Goal: Task Accomplishment & Management: Use online tool/utility

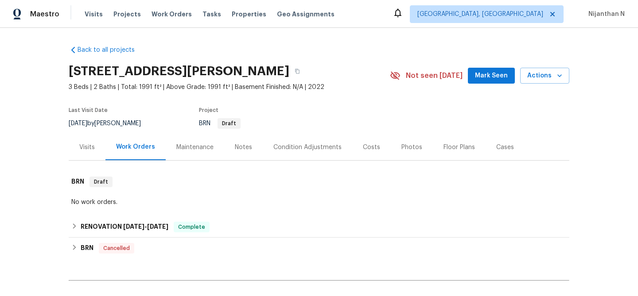
click at [198, 144] on div "Maintenance" at bounding box center [194, 147] width 37 height 9
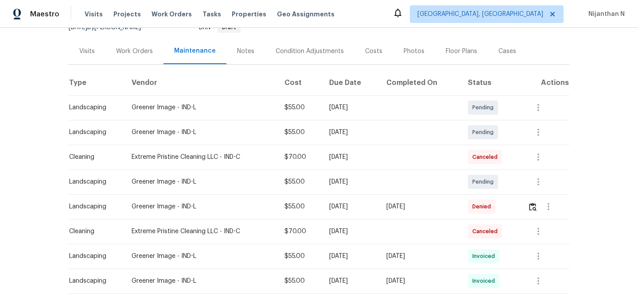
scroll to position [120, 0]
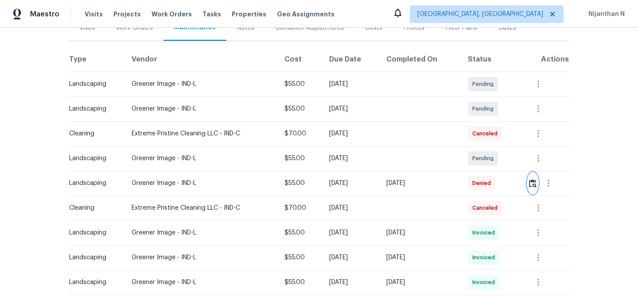
click at [532, 186] on img "button" at bounding box center [533, 183] width 8 height 8
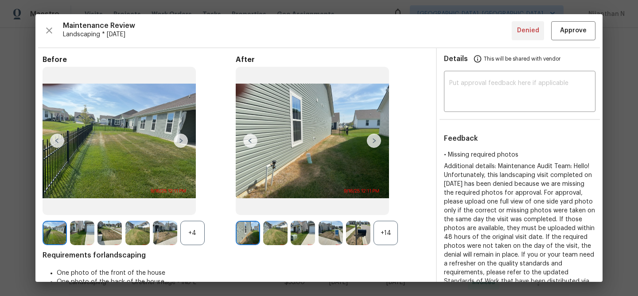
click at [388, 239] on div "+14" at bounding box center [385, 233] width 24 height 24
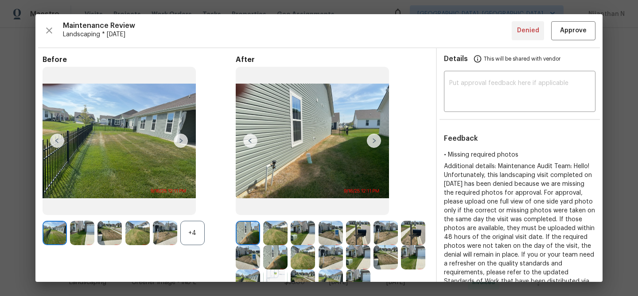
click at [196, 235] on div "+4" at bounding box center [192, 233] width 24 height 24
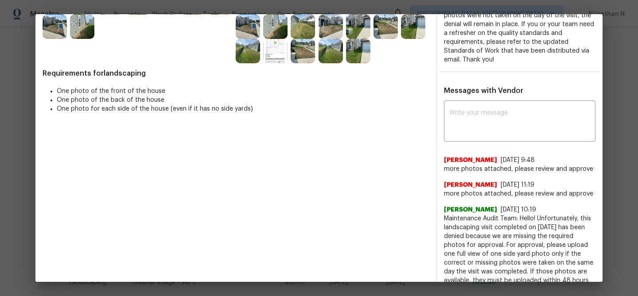
scroll to position [237, 0]
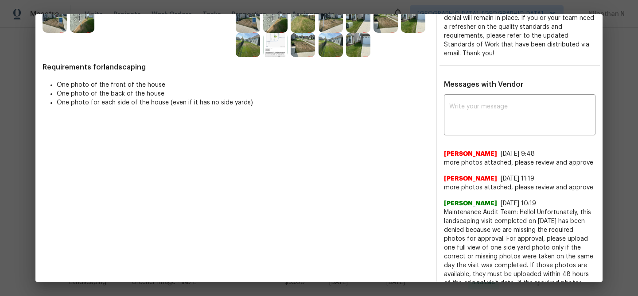
click at [276, 52] on img at bounding box center [275, 45] width 24 height 24
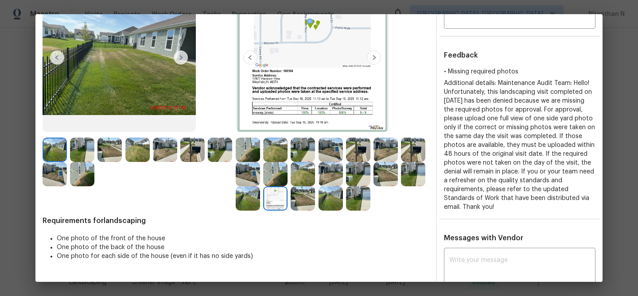
scroll to position [0, 0]
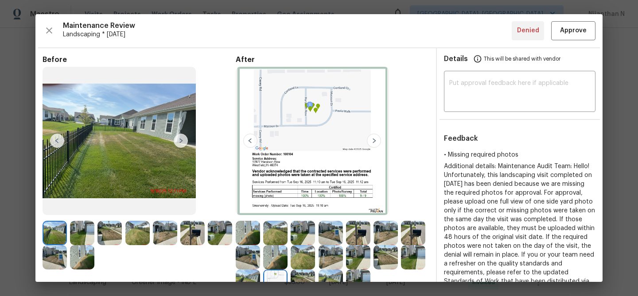
click at [248, 236] on img at bounding box center [248, 233] width 24 height 24
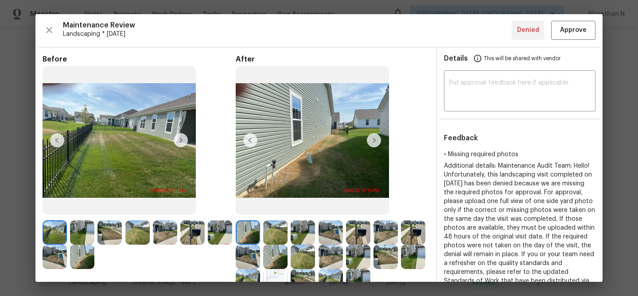
scroll to position [225, 0]
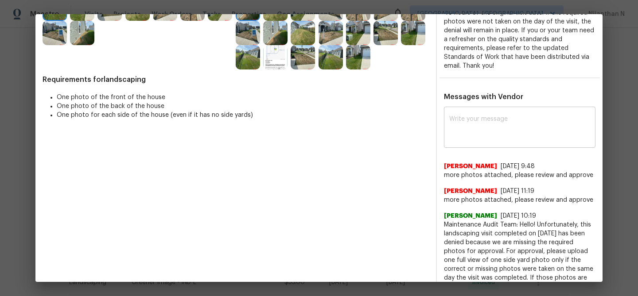
click at [477, 120] on textarea at bounding box center [519, 128] width 141 height 25
paste textarea "Maintenance Audit Team: Hello! Thank you for uploading the photo, after further…"
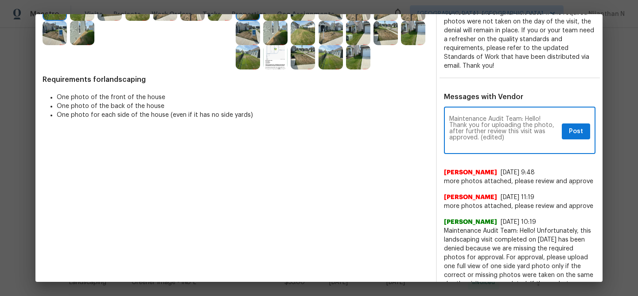
scroll to position [0, 0]
drag, startPoint x: 479, startPoint y: 136, endPoint x: 511, endPoint y: 136, distance: 31.9
click at [511, 136] on textarea "Maintenance Audit Team: Hello! Thank you for uploading the photo, after further…" at bounding box center [503, 131] width 109 height 31
type textarea "Maintenance Audit Team: Hello! Thank you for uploading the photo, after further…"
click at [586, 136] on button "Post" at bounding box center [576, 132] width 28 height 16
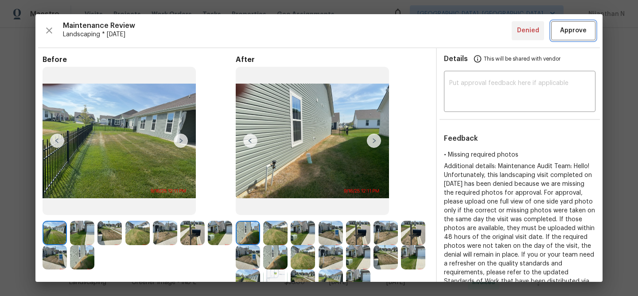
click at [571, 35] on span "Approve" at bounding box center [573, 30] width 27 height 11
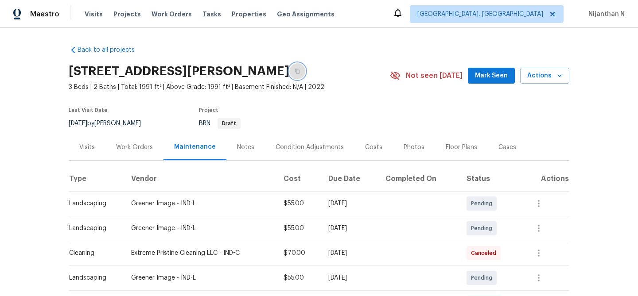
click at [299, 72] on icon "button" at bounding box center [297, 71] width 4 height 5
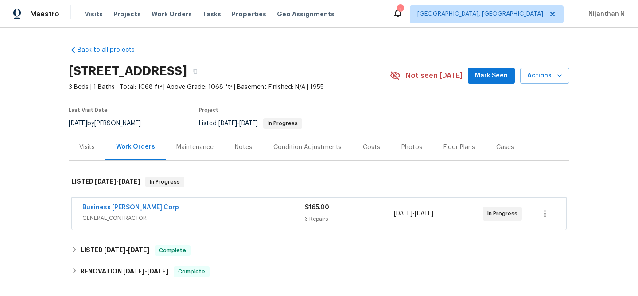
click at [187, 150] on div "Maintenance" at bounding box center [194, 147] width 37 height 9
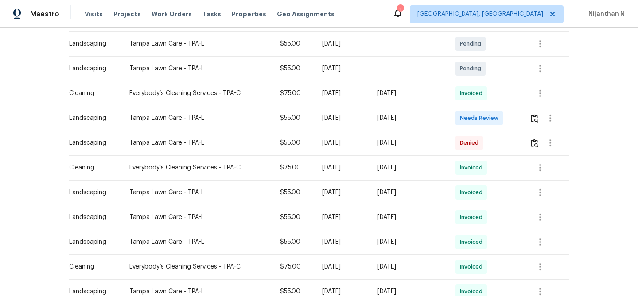
scroll to position [187, 0]
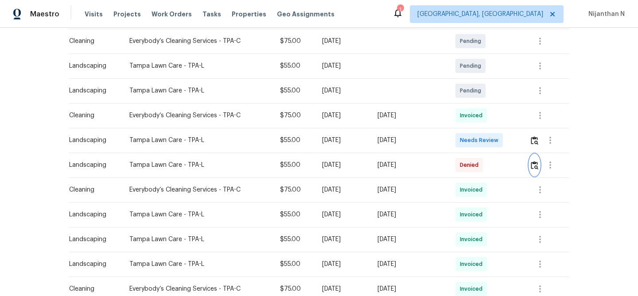
click at [533, 166] on img "button" at bounding box center [535, 165] width 8 height 8
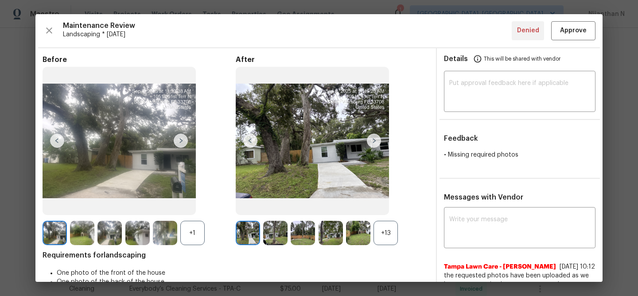
click at [392, 226] on div "+13" at bounding box center [385, 233] width 24 height 24
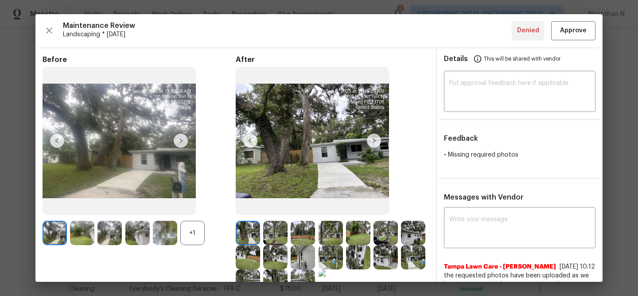
click at [195, 228] on div "+1" at bounding box center [192, 233] width 24 height 24
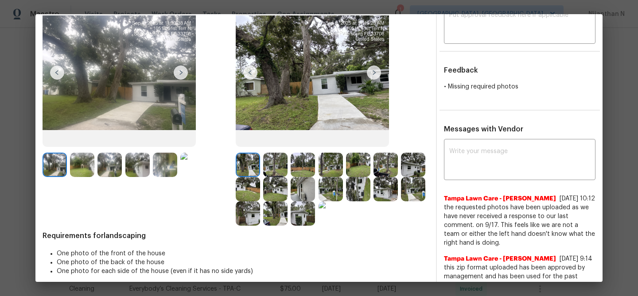
scroll to position [95, 0]
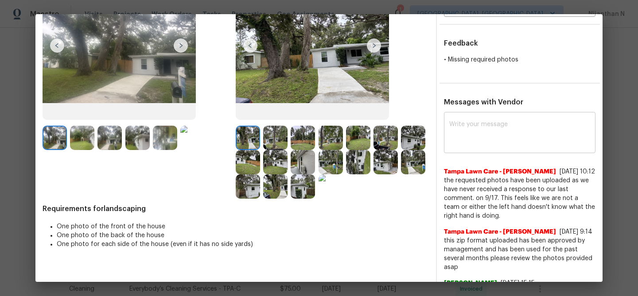
click at [470, 136] on textarea at bounding box center [519, 133] width 141 height 25
paste textarea "Maintenance Audit Team: Hello! Thank you for uploading the photo, after further…"
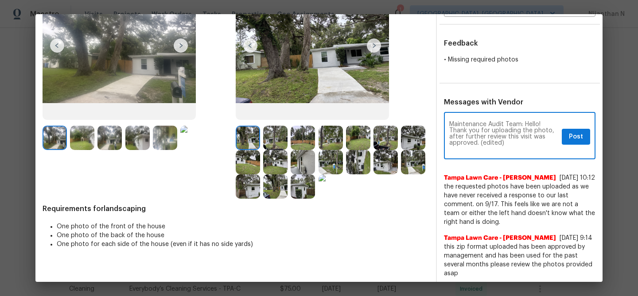
scroll to position [0, 0]
drag, startPoint x: 478, startPoint y: 141, endPoint x: 520, endPoint y: 128, distance: 44.7
click at [512, 141] on textarea "Maintenance Audit Team: Hello! Thank you for uploading the photo, after further…" at bounding box center [503, 136] width 109 height 31
type textarea "Maintenance Audit Team: Hello! Thank you for uploading the photo, after further…"
click at [582, 136] on span "Post" at bounding box center [576, 137] width 14 height 11
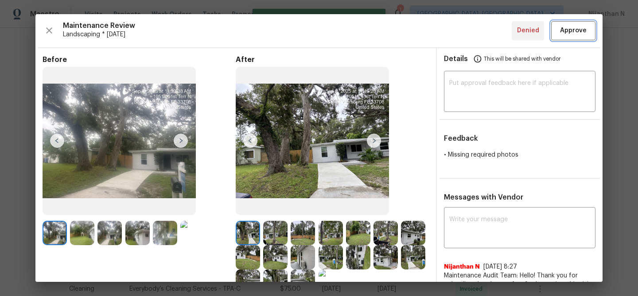
click at [583, 39] on button "Approve" at bounding box center [573, 30] width 44 height 19
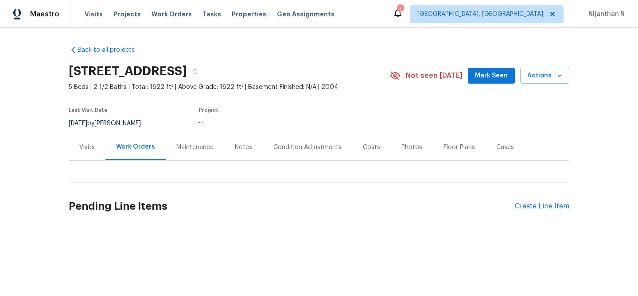
click at [190, 151] on div "Maintenance" at bounding box center [194, 147] width 37 height 9
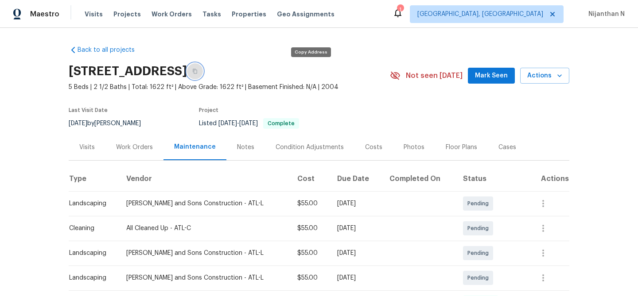
click at [203, 77] on button "button" at bounding box center [195, 71] width 16 height 16
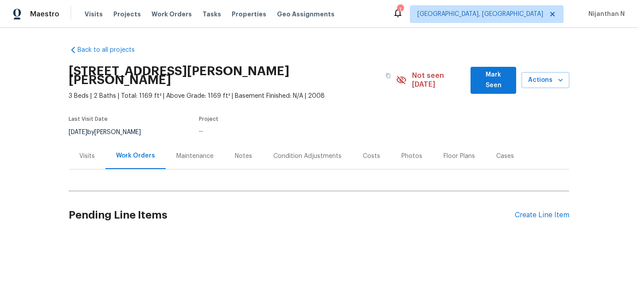
click at [190, 152] on div "Maintenance" at bounding box center [194, 156] width 37 height 9
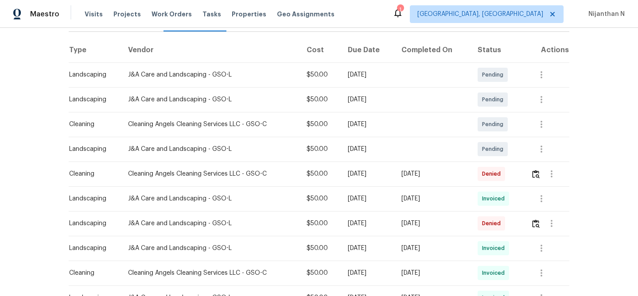
scroll to position [139, 0]
click at [537, 169] on img "button" at bounding box center [536, 173] width 8 height 8
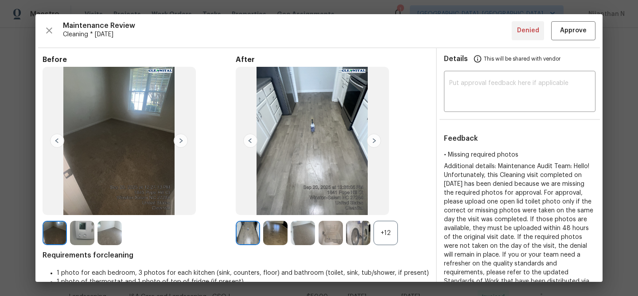
click at [394, 240] on div "+12" at bounding box center [385, 233] width 24 height 24
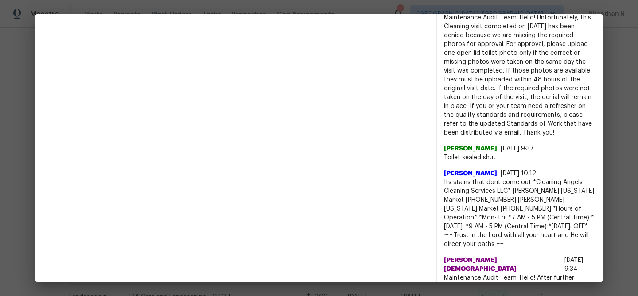
scroll to position [361, 0]
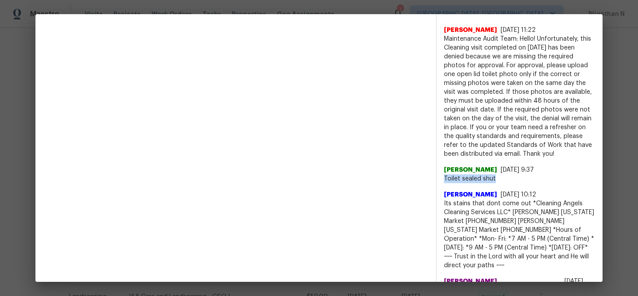
drag, startPoint x: 444, startPoint y: 179, endPoint x: 497, endPoint y: 179, distance: 53.6
click at [497, 179] on span "Toilet sealed shut" at bounding box center [519, 179] width 151 height 9
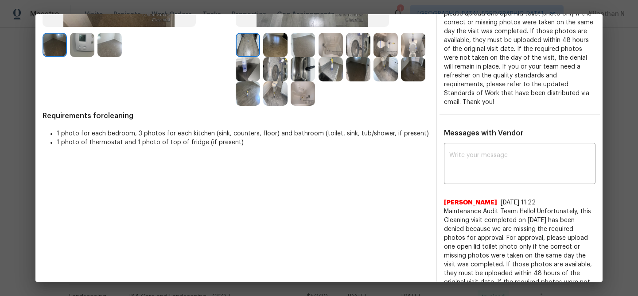
scroll to position [171, 0]
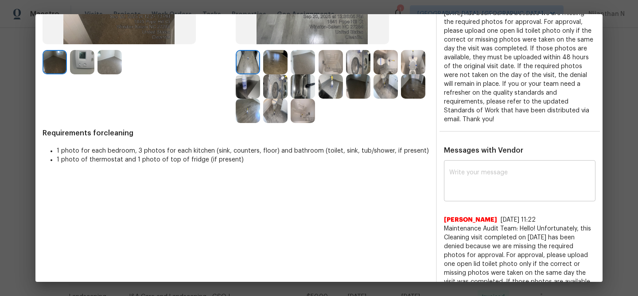
click at [500, 166] on div "x ​" at bounding box center [519, 182] width 151 height 39
paste textarea "Maintenance Audit Team: Hello! Thank you for the feedback after further review …"
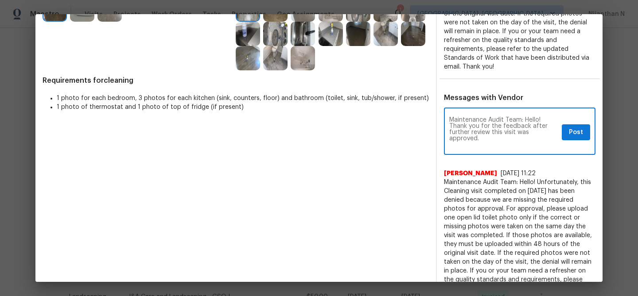
scroll to position [0, 0]
type textarea "Maintenance Audit Team: Hello! Thank you for the feedback after further review …"
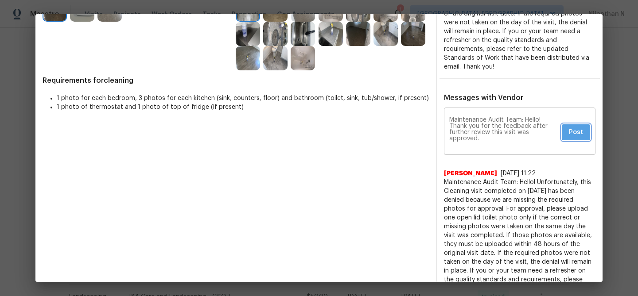
click at [571, 137] on span "Post" at bounding box center [576, 132] width 14 height 11
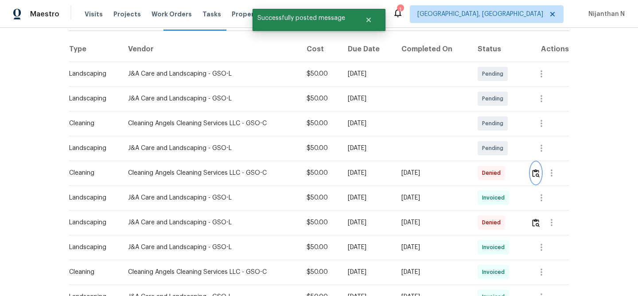
click at [535, 169] on img "button" at bounding box center [536, 173] width 8 height 8
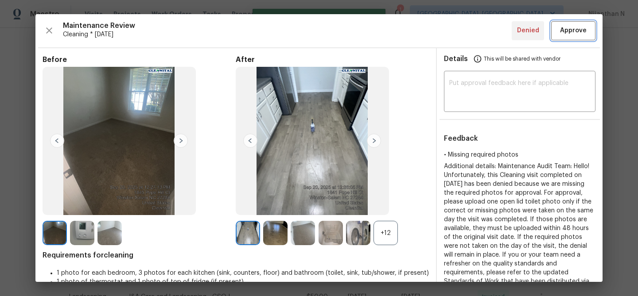
click at [567, 29] on span "Approve" at bounding box center [573, 30] width 27 height 11
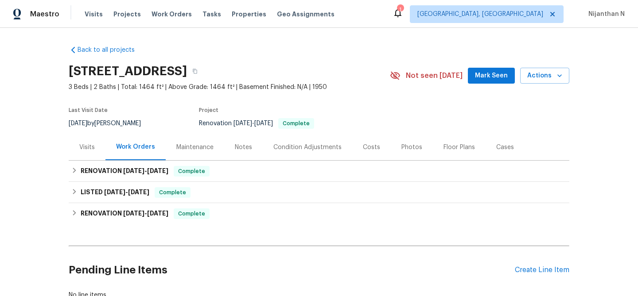
click at [196, 152] on div "Maintenance" at bounding box center [195, 147] width 58 height 26
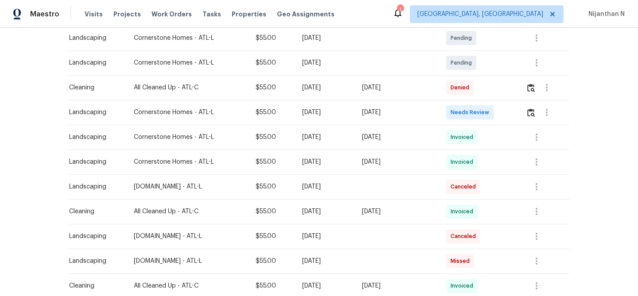
scroll to position [219, 0]
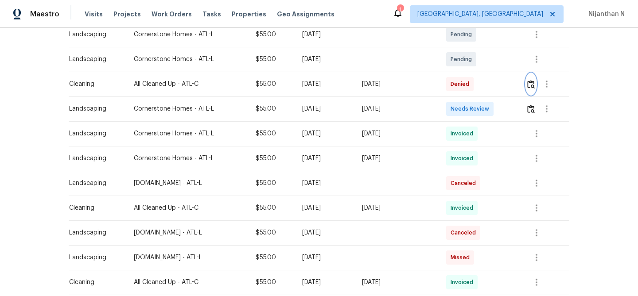
click at [533, 84] on img "button" at bounding box center [531, 84] width 8 height 8
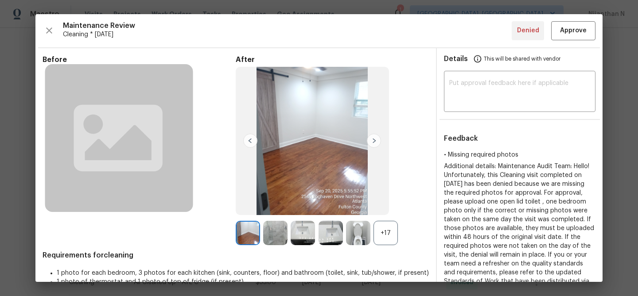
click at [387, 232] on div "+17" at bounding box center [385, 233] width 24 height 24
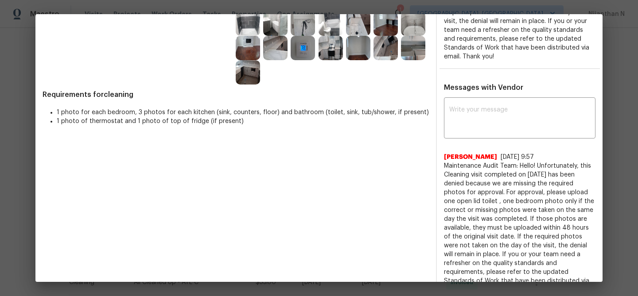
scroll to position [202, 0]
